Goal: Task Accomplishment & Management: Use online tool/utility

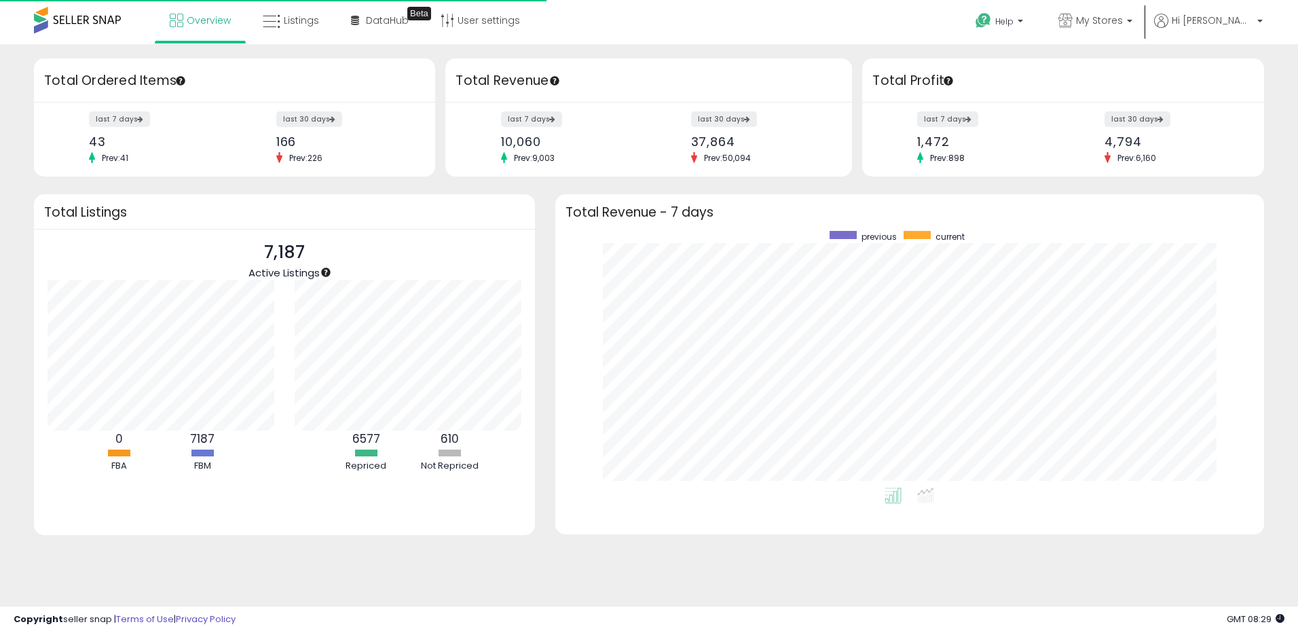
scroll to position [257, 682]
click at [287, 31] on link "Listings" at bounding box center [291, 20] width 77 height 41
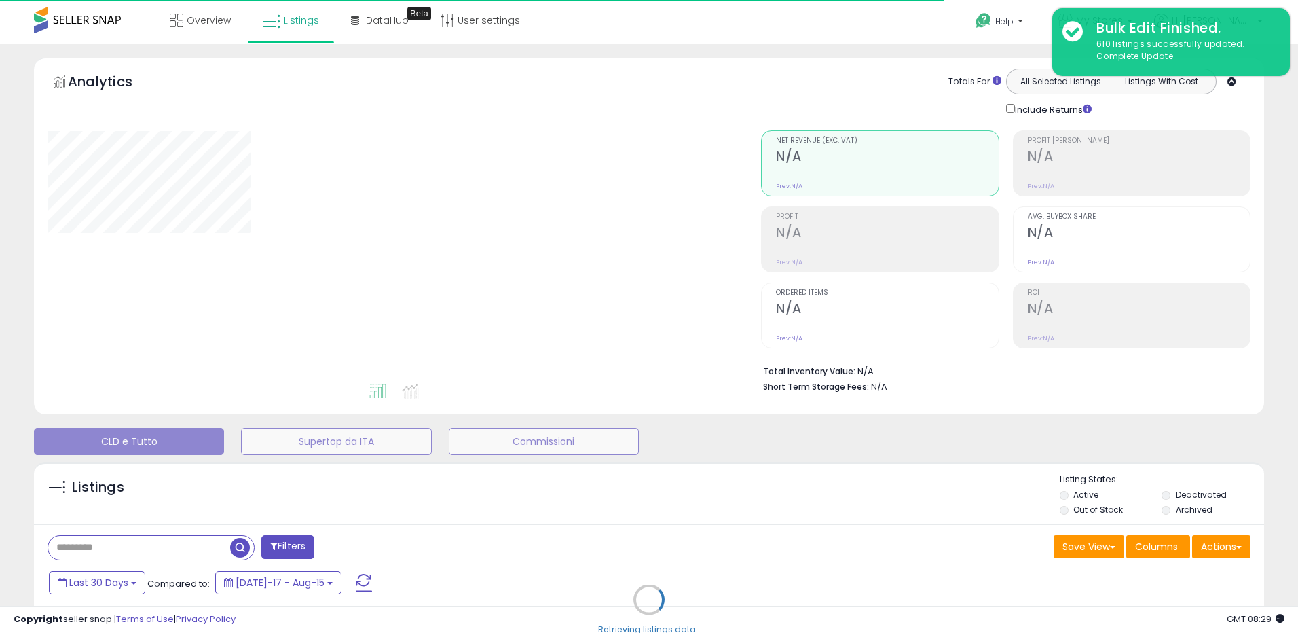
click at [1236, 551] on div "Retrieving listings data.." at bounding box center [649, 610] width 1250 height 310
click at [1202, 545] on div "Retrieving listings data.." at bounding box center [649, 610] width 1250 height 310
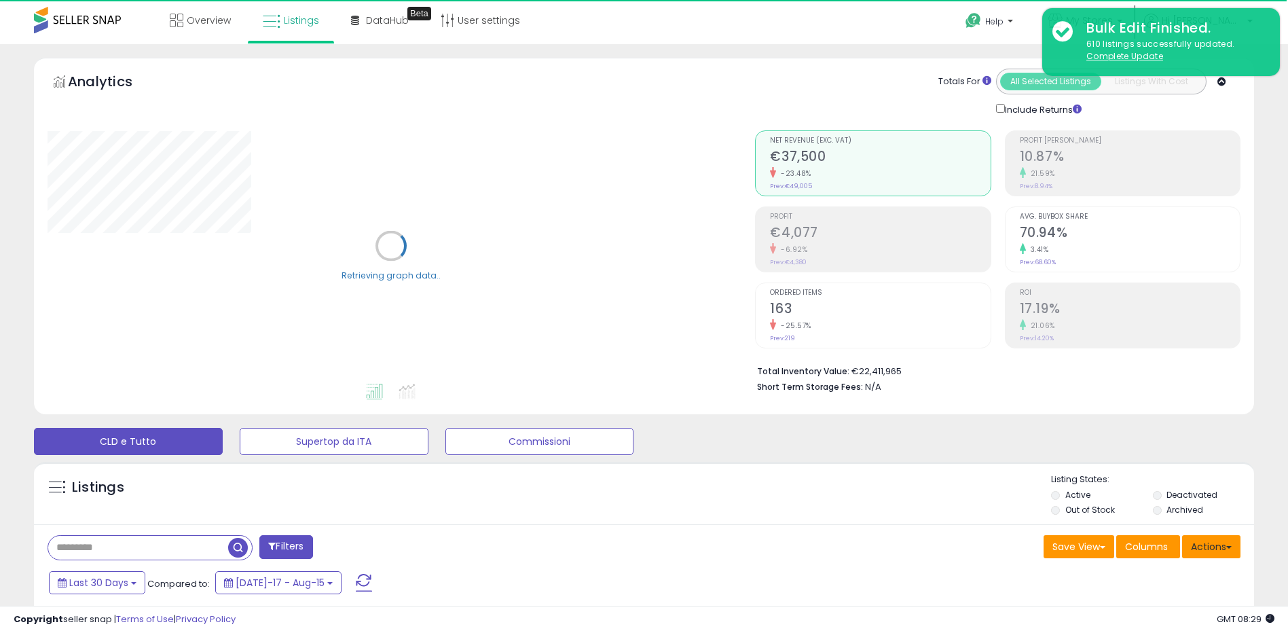
click at [1208, 545] on button "Actions" at bounding box center [1211, 546] width 58 height 23
click at [1189, 574] on link "Import" at bounding box center [1155, 575] width 149 height 21
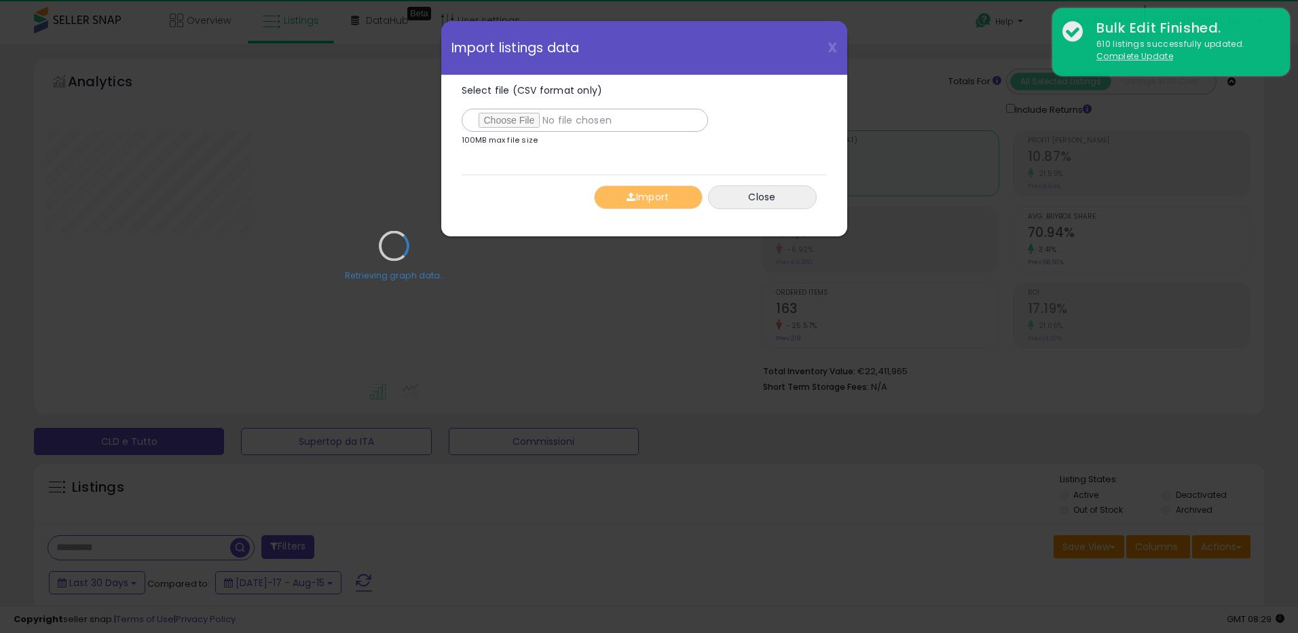
click at [528, 120] on div "Retrieving graph data.." at bounding box center [393, 256] width 713 height 278
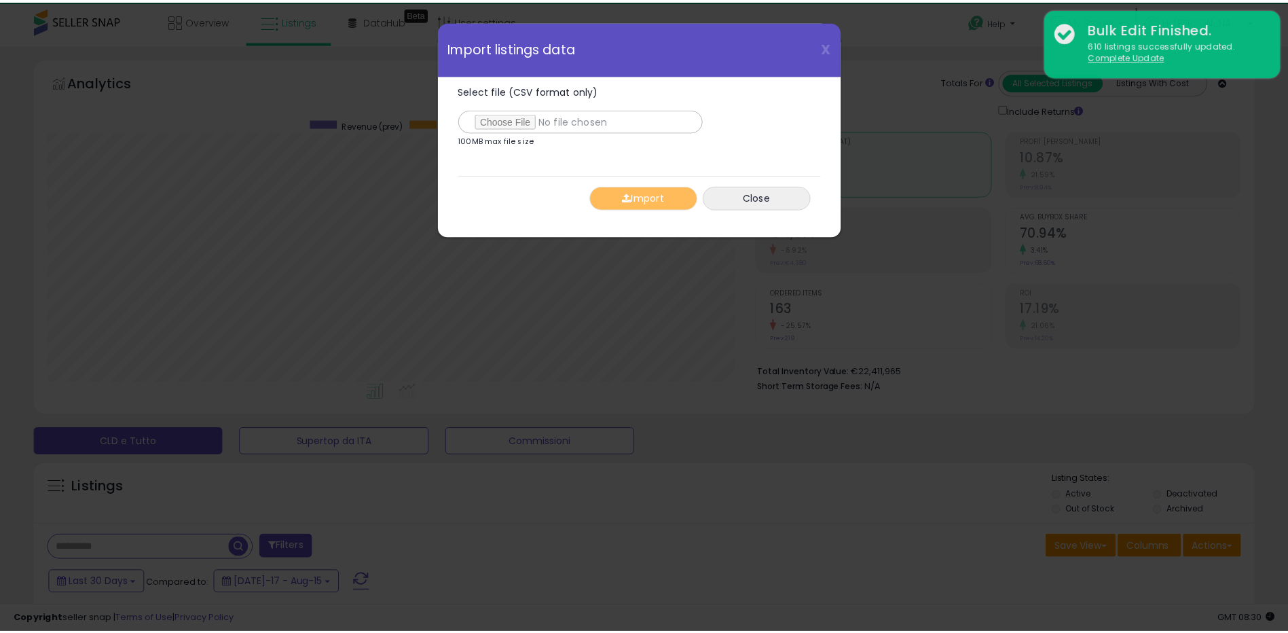
scroll to position [278, 713]
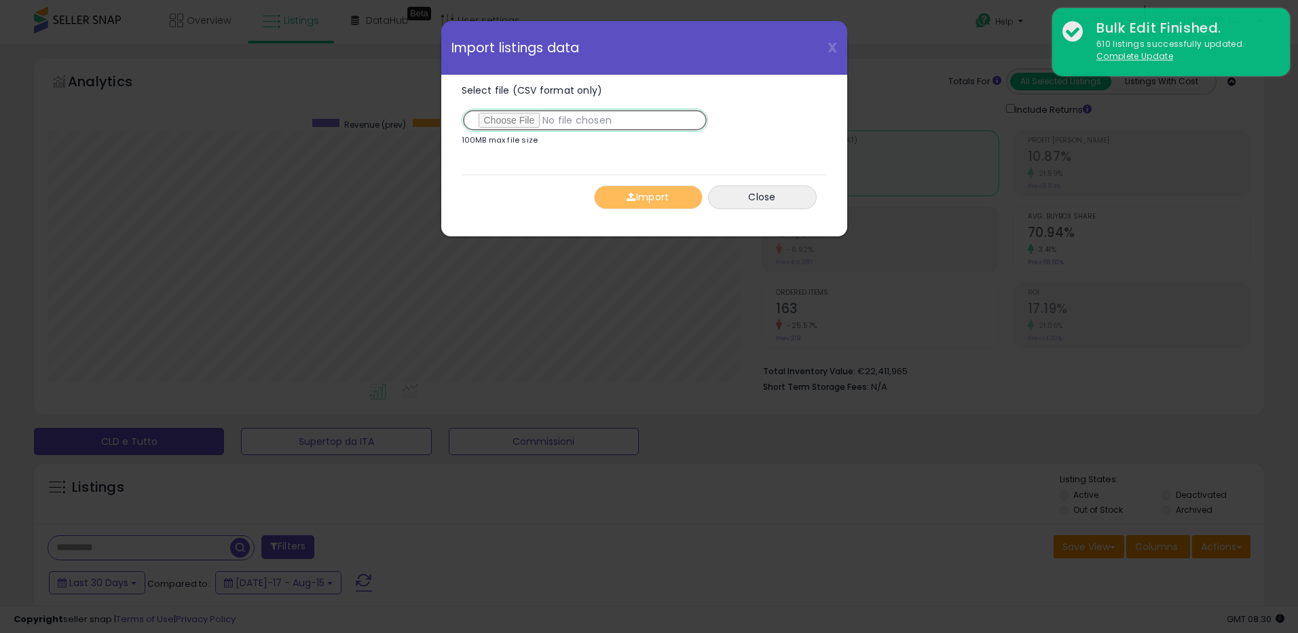
click at [496, 119] on input "Select file (CSV format only)" at bounding box center [585, 120] width 246 height 23
type input "**********"
click at [627, 203] on button "Import" at bounding box center [648, 197] width 109 height 24
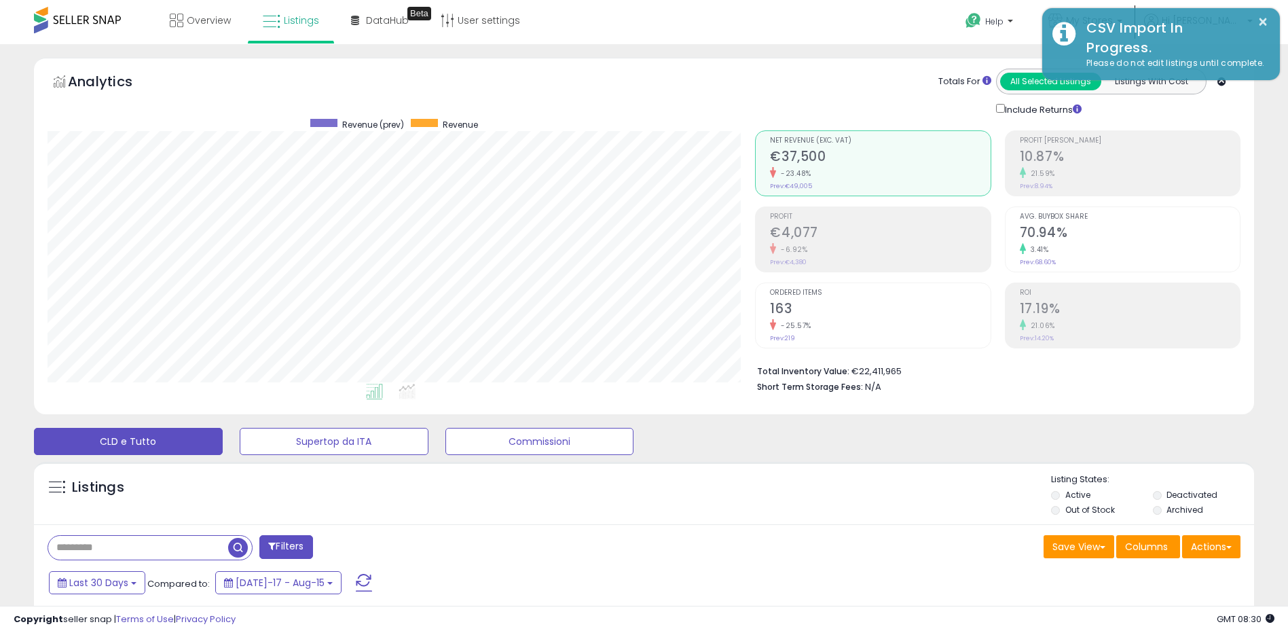
scroll to position [678518, 678089]
